Goal: Task Accomplishment & Management: Use online tool/utility

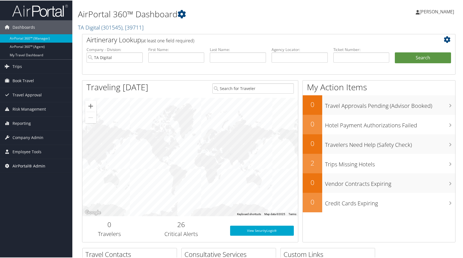
click at [23, 164] on span "AirPortal® Admin" at bounding box center [29, 165] width 33 height 14
click at [27, 93] on span "Travel Approval" at bounding box center [27, 94] width 29 height 14
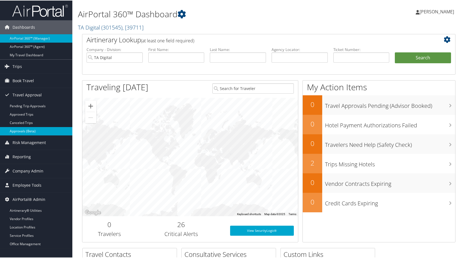
click at [23, 129] on link "Approvals (Beta)" at bounding box center [36, 130] width 72 height 8
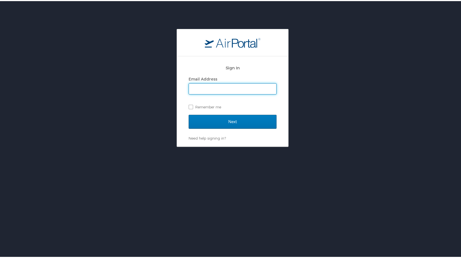
type input "[PERSON_NAME][EMAIL_ADDRESS][PERSON_NAME][DOMAIN_NAME]"
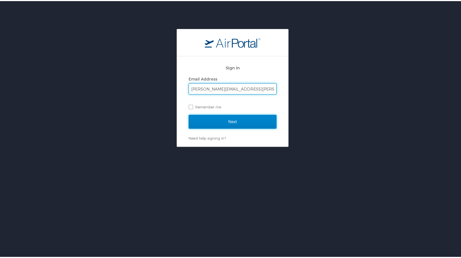
click at [210, 121] on input "Next" at bounding box center [233, 121] width 88 height 14
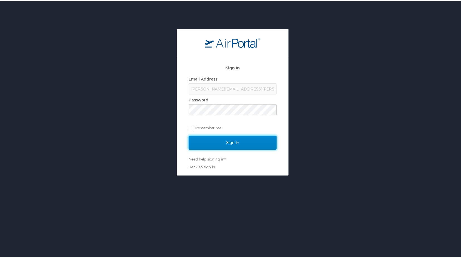
click at [212, 142] on input "Sign In" at bounding box center [233, 141] width 88 height 14
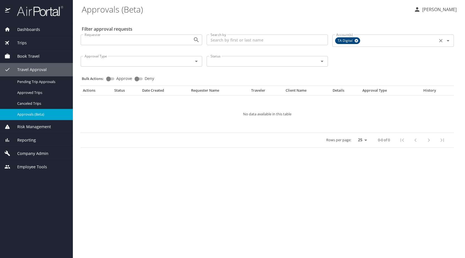
click at [356, 41] on icon at bounding box center [357, 41] width 4 height 4
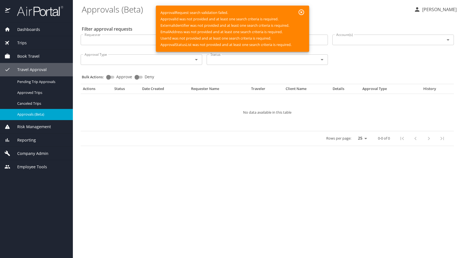
click at [302, 11] on icon "button" at bounding box center [301, 12] width 7 height 7
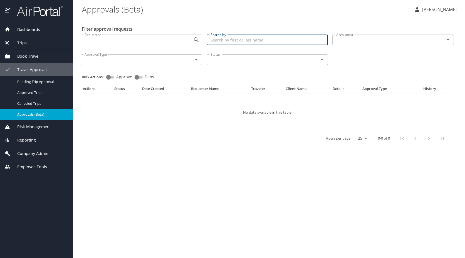
click at [227, 41] on input "Search by" at bounding box center [268, 40] width 122 height 11
type input "z"
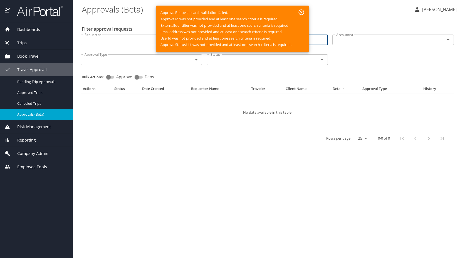
click at [302, 9] on button "button" at bounding box center [301, 12] width 11 height 10
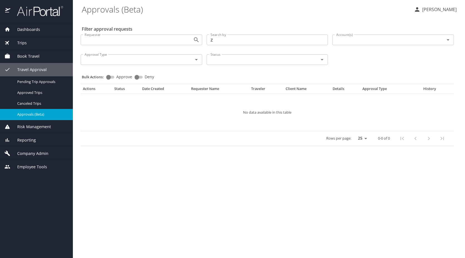
drag, startPoint x: 223, startPoint y: 46, endPoint x: 221, endPoint y: 42, distance: 5.4
click at [223, 46] on div "Search by Z Search by" at bounding box center [268, 40] width 126 height 20
click at [221, 41] on input "Z" at bounding box center [268, 40] width 122 height 11
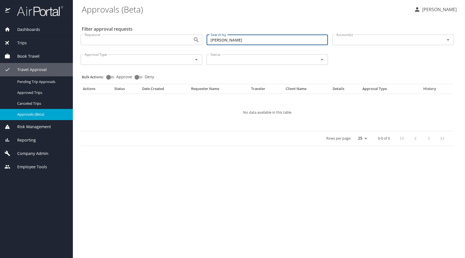
type input "ZIMMERMAN"
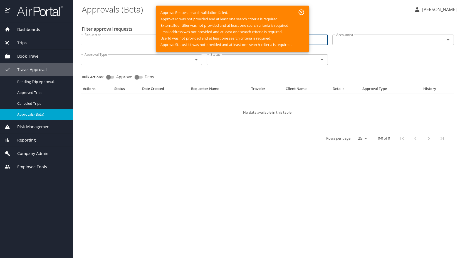
click at [301, 12] on icon "button" at bounding box center [302, 12] width 6 height 6
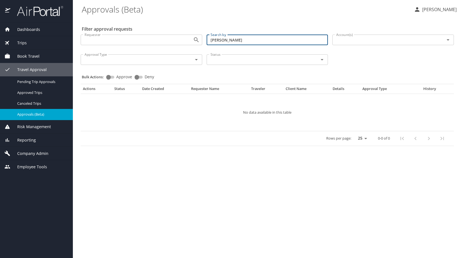
click at [250, 43] on input "ZIMMERMAN" at bounding box center [268, 40] width 122 height 11
click at [244, 56] on div "Status" at bounding box center [268, 59] width 122 height 11
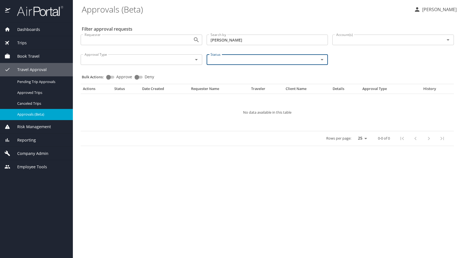
click at [244, 56] on div "Status" at bounding box center [268, 59] width 122 height 11
click at [154, 46] on div "Requester Requester" at bounding box center [142, 39] width 122 height 14
click at [331, 41] on div "Account(s) Account(s)" at bounding box center [393, 40] width 126 height 20
click at [351, 38] on input "Account(s)" at bounding box center [385, 39] width 102 height 7
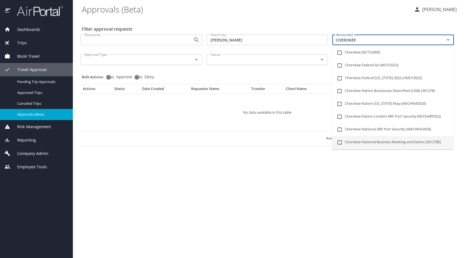
type input "CHEROKEE"
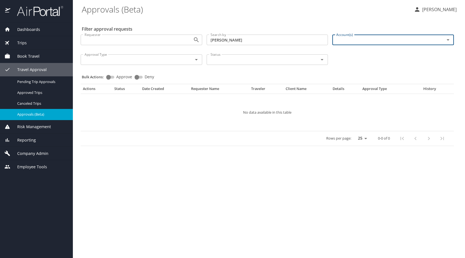
click at [346, 36] on div "Account(s)" at bounding box center [394, 40] width 122 height 11
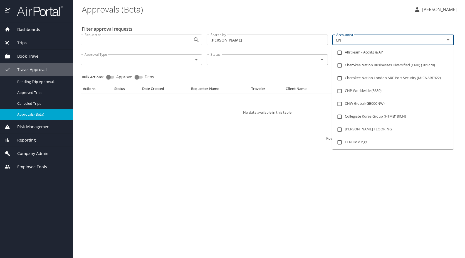
type input "CNB"
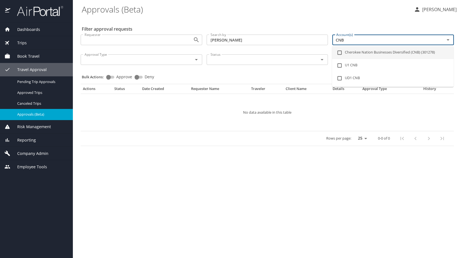
click at [373, 49] on li "Cherokee Nation Businesses Diversified (CNB) (301278)" at bounding box center [393, 52] width 122 height 13
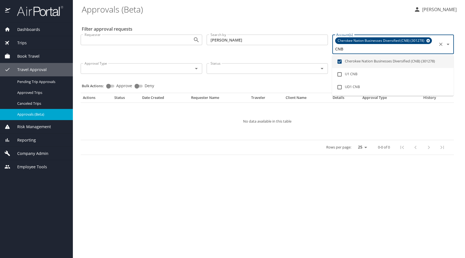
click at [367, 58] on li "Cherokee Nation Businesses Diversified (CNB) (301278)" at bounding box center [393, 61] width 122 height 13
checkbox input "false"
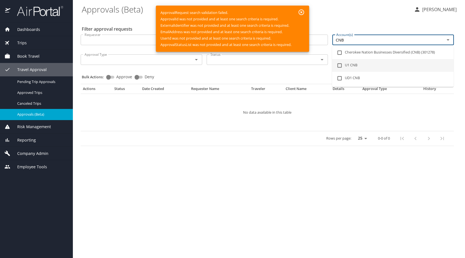
type input "CNB"
click at [352, 5] on \(Beta\) "Approvals (Beta)" at bounding box center [246, 9] width 328 height 17
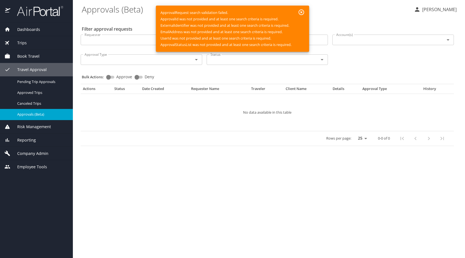
click at [301, 12] on icon "button" at bounding box center [301, 12] width 7 height 7
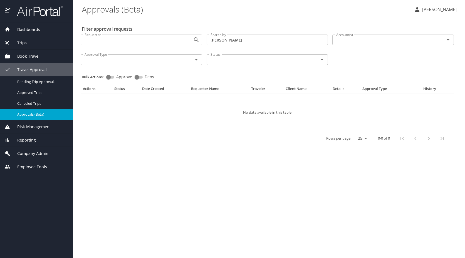
click at [369, 40] on input "Account(s)" at bounding box center [385, 39] width 102 height 7
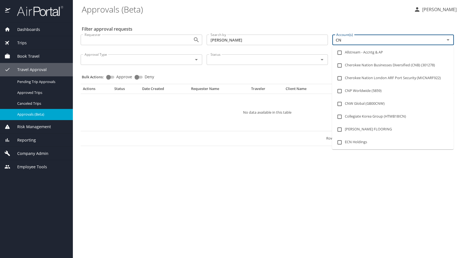
type input "CNB"
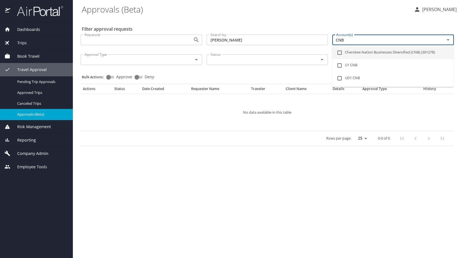
click at [341, 51] on input "checkbox" at bounding box center [339, 52] width 11 height 11
checkbox input "true"
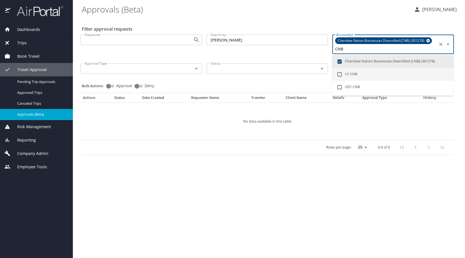
click at [339, 73] on input "checkbox" at bounding box center [339, 74] width 11 height 11
checkbox input "true"
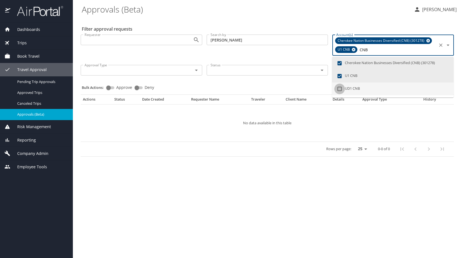
click at [338, 91] on input "checkbox" at bounding box center [339, 88] width 11 height 11
checkbox input "true"
type input "CNB"
click at [333, 134] on td "No data available in this table" at bounding box center [267, 122] width 373 height 37
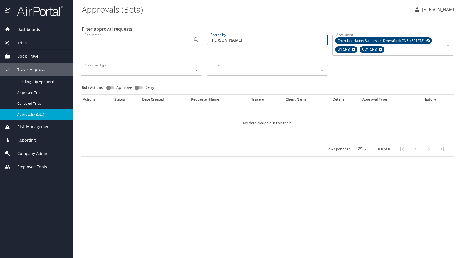
click at [254, 41] on input "ZIMMERMAN" at bounding box center [268, 40] width 122 height 11
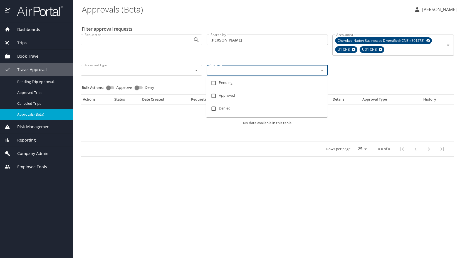
click at [246, 67] on input "Status" at bounding box center [259, 70] width 102 height 7
click at [222, 82] on li "Pending" at bounding box center [267, 83] width 122 height 13
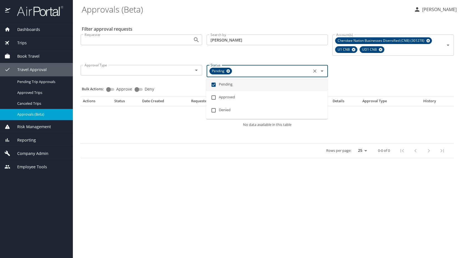
click at [230, 68] on icon at bounding box center [228, 71] width 4 height 6
checkbox input "false"
click at [237, 42] on input "ZIMMERMAN" at bounding box center [268, 40] width 122 height 11
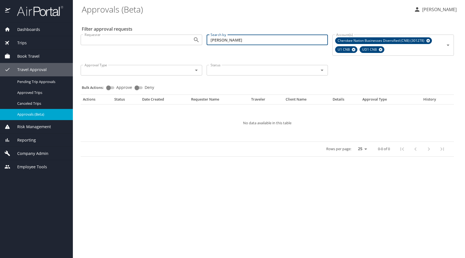
drag, startPoint x: 238, startPoint y: 41, endPoint x: 185, endPoint y: 41, distance: 52.6
click at [185, 41] on div "Requester Requester Search by ZIMMERMAN Search by Account(s) Cherokee Nation Bu…" at bounding box center [267, 54] width 378 height 49
click at [431, 55] on div "Cherokee Nation Businesses Diversified (CNB) (301278) U1 CNB UD1 CNB Account(s)" at bounding box center [394, 45] width 122 height 21
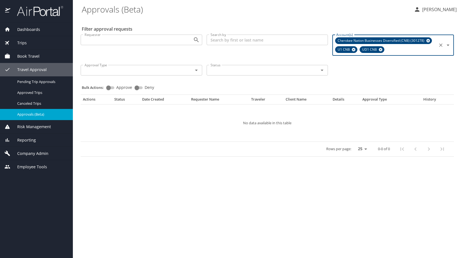
click at [379, 50] on icon at bounding box center [381, 49] width 4 height 6
click at [353, 49] on icon at bounding box center [354, 50] width 4 height 4
click at [386, 71] on div "Requester Requester Search by Search by Account(s) Cherokee Nation Businesses D…" at bounding box center [267, 53] width 378 height 47
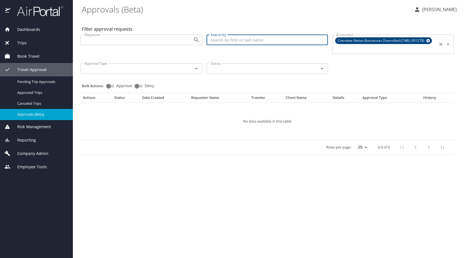
click at [225, 40] on input "Search by" at bounding box center [268, 40] width 122 height 11
type input "Z"
type input "BROWN"
click at [192, 68] on div at bounding box center [192, 69] width 14 height 8
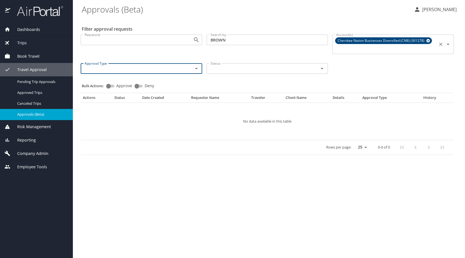
click at [194, 69] on icon "Open" at bounding box center [196, 68] width 7 height 7
click at [194, 69] on icon "Close" at bounding box center [196, 68] width 7 height 7
click at [186, 40] on div at bounding box center [192, 40] width 14 height 8
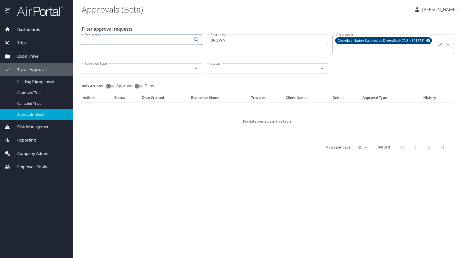
click at [283, 37] on input "BROWN" at bounding box center [268, 40] width 122 height 11
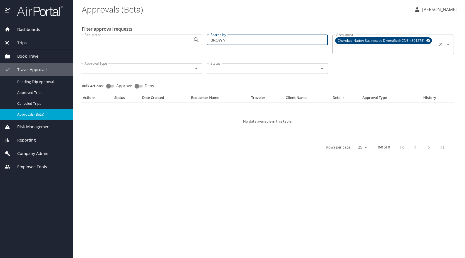
click at [426, 39] on div "Cherokee Nation Businesses Diversified (CNB) (301278)" at bounding box center [383, 40] width 97 height 7
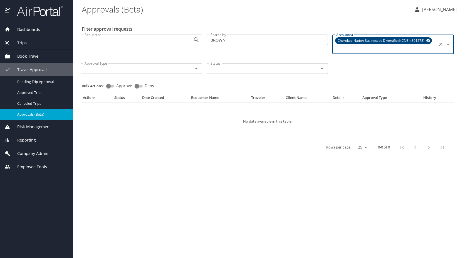
click at [427, 39] on icon at bounding box center [429, 41] width 4 height 4
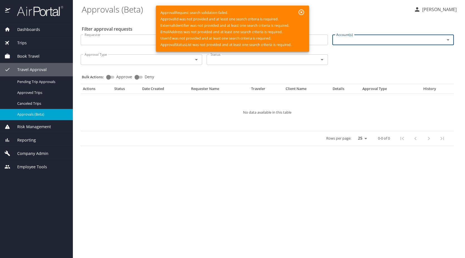
click at [304, 14] on icon "button" at bounding box center [302, 12] width 6 height 6
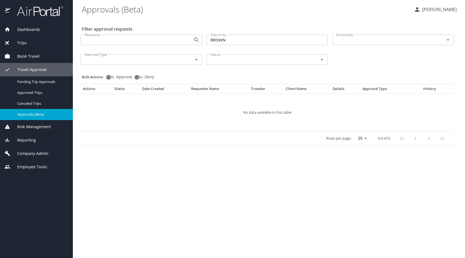
click at [451, 40] on icon "Open" at bounding box center [448, 39] width 7 height 7
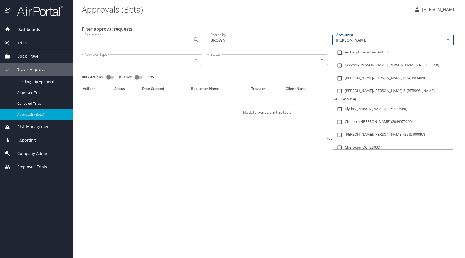
type input "CHERO"
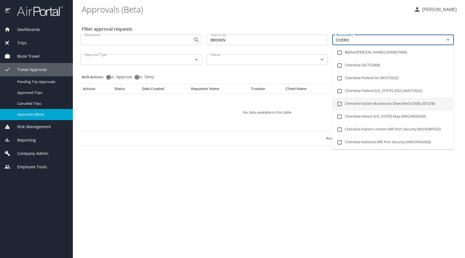
click at [376, 104] on li "Cherokee Nation Businesses Diversified (CNB) (301278)" at bounding box center [393, 103] width 122 height 13
checkbox input "true"
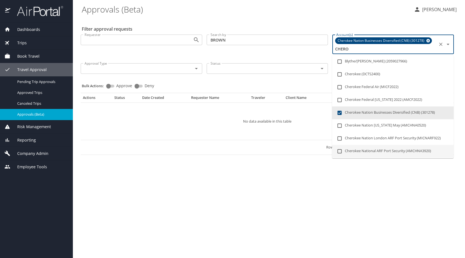
type input "CHERO"
click at [296, 217] on main "Approvals (Beta) Daphne Whitney Filter approval requests Requester Requester Se…" at bounding box center [269, 129] width 392 height 258
